Goal: Task Accomplishment & Management: Complete application form

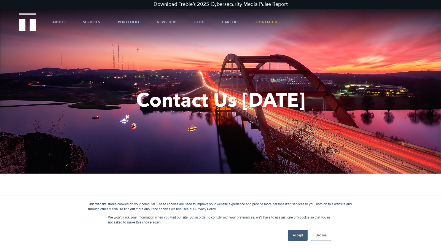
scroll to position [267, 0]
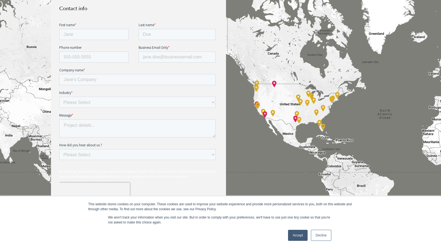
click at [298, 236] on link "Accept" at bounding box center [298, 235] width 20 height 11
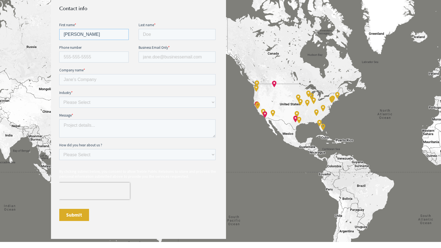
type input "Brenda Cruz"
type input "9093130741"
type input "b.cruz@virtualhelppartner.com"
type input "Virtual Help Partner"
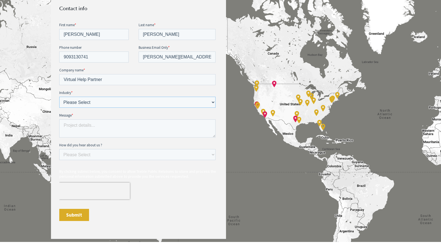
select select "SaaS"
type textarea "Hi there, I tried emailing you, but it bounced for some reason... so I’m reachi…"
select select "Word of mouth"
click at [74, 215] on input "Submit" at bounding box center [74, 215] width 30 height 12
